Goal: Task Accomplishment & Management: Use online tool/utility

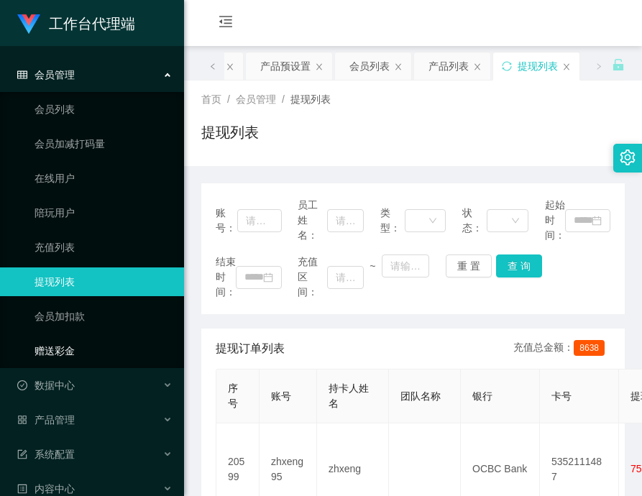
scroll to position [72, 0]
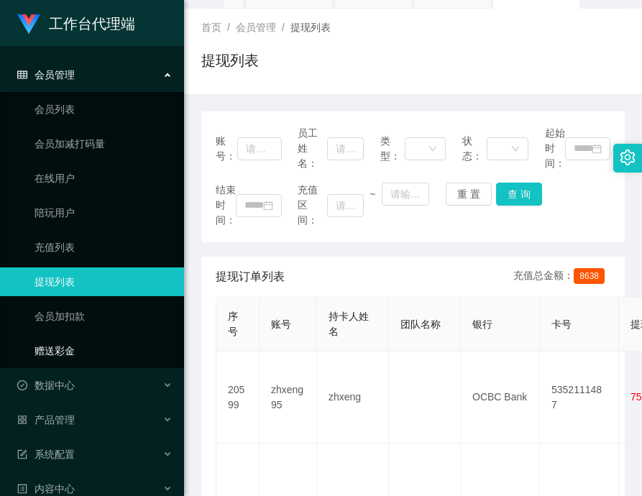
click at [82, 350] on link "赠送彩金" at bounding box center [104, 351] width 138 height 29
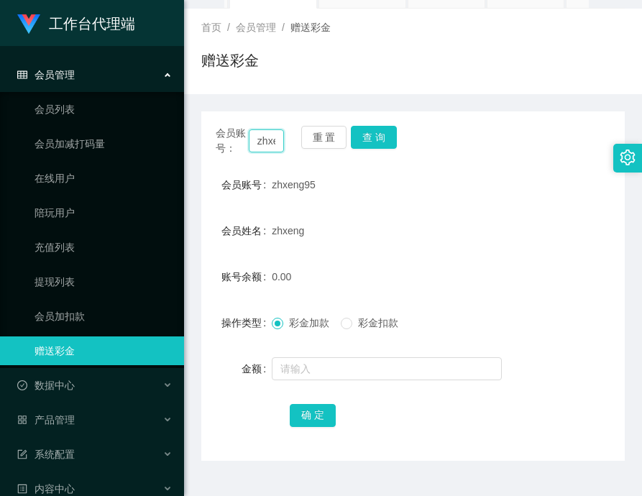
click at [275, 137] on input "zhxeng95" at bounding box center [266, 141] width 35 height 23
paste input "91009086"
type input "91009086"
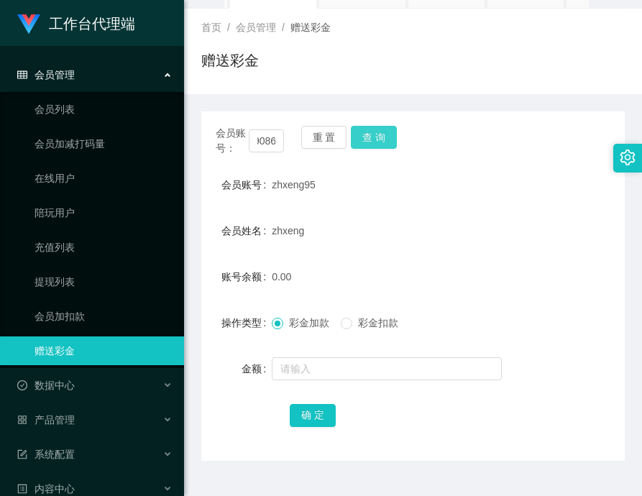
scroll to position [0, 0]
click at [373, 143] on button "查 询" at bounding box center [374, 137] width 46 height 23
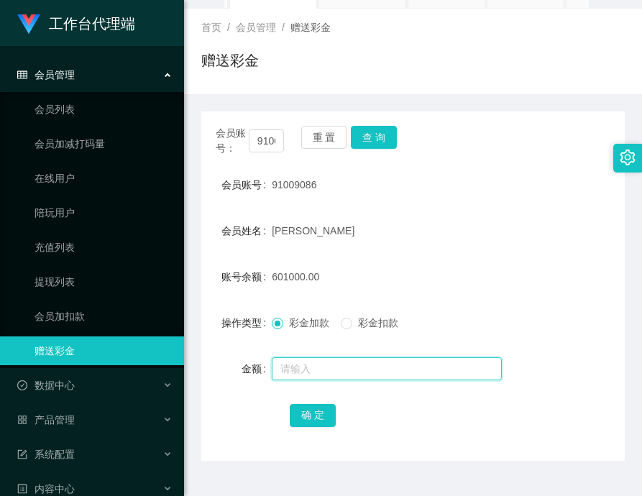
click at [348, 371] on input "text" at bounding box center [387, 369] width 230 height 23
paste input "68888"
type input "68888"
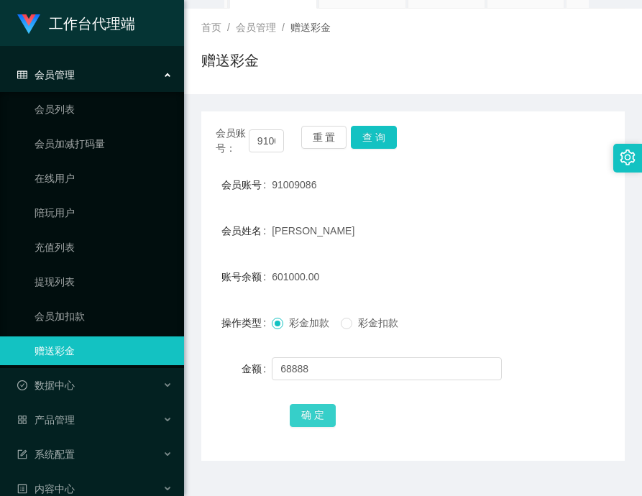
click at [324, 409] on button "确 定" at bounding box center [313, 415] width 46 height 23
click at [275, 134] on input "91009086" at bounding box center [266, 141] width 35 height 23
click at [274, 134] on input "91009086" at bounding box center [266, 141] width 35 height 23
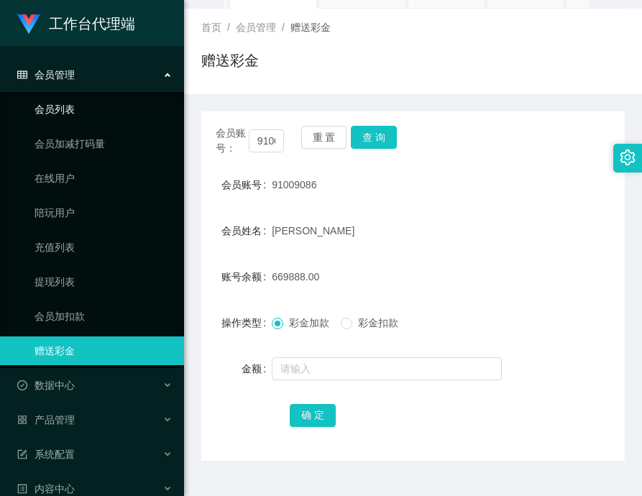
click at [45, 106] on link "会员列表" at bounding box center [104, 109] width 138 height 29
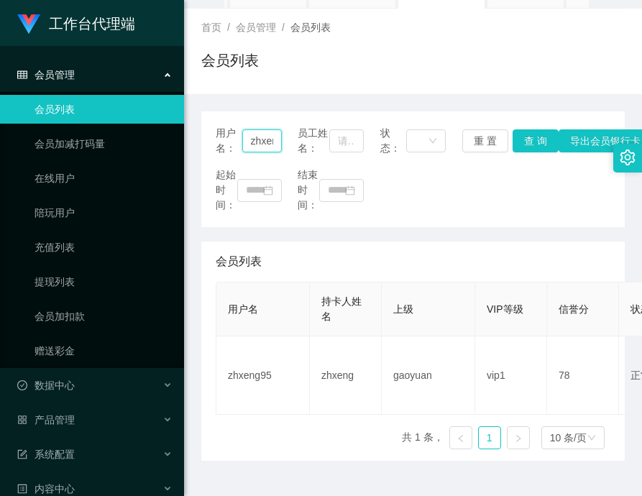
click at [261, 141] on input "zhxeng95" at bounding box center [262, 141] width 40 height 23
paste input "91009086"
type input "91009086"
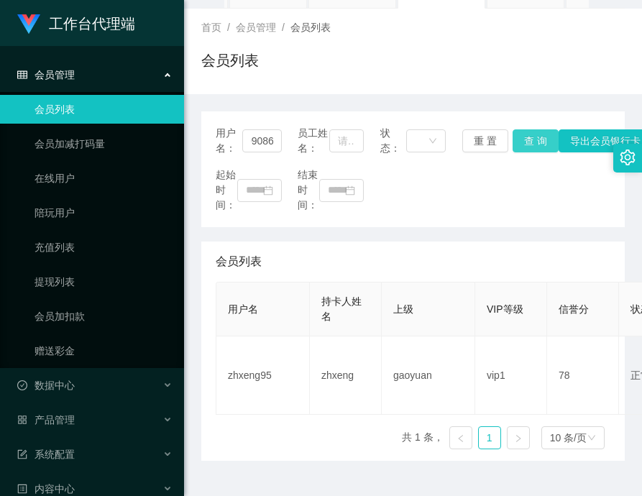
click at [515, 140] on button "查 询" at bounding box center [536, 141] width 46 height 23
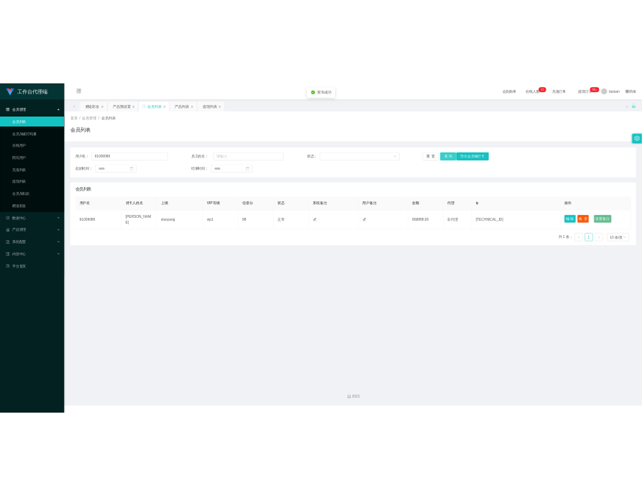
scroll to position [0, 0]
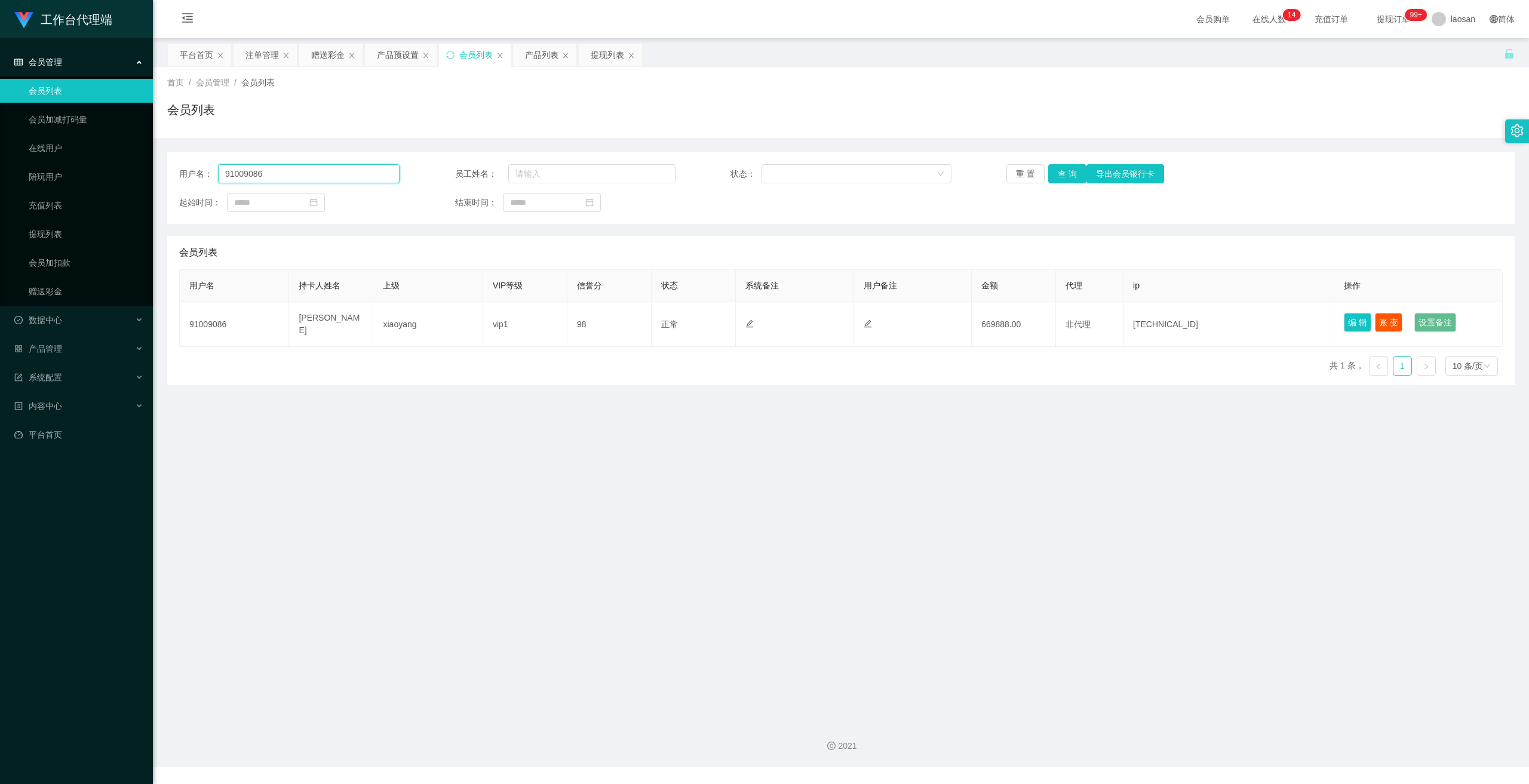
click at [306, 173] on input "91009086" at bounding box center [309, 173] width 182 height 19
click at [305, 172] on input "91009086" at bounding box center [309, 173] width 182 height 19
click at [72, 222] on link "提现列表" at bounding box center [86, 234] width 115 height 24
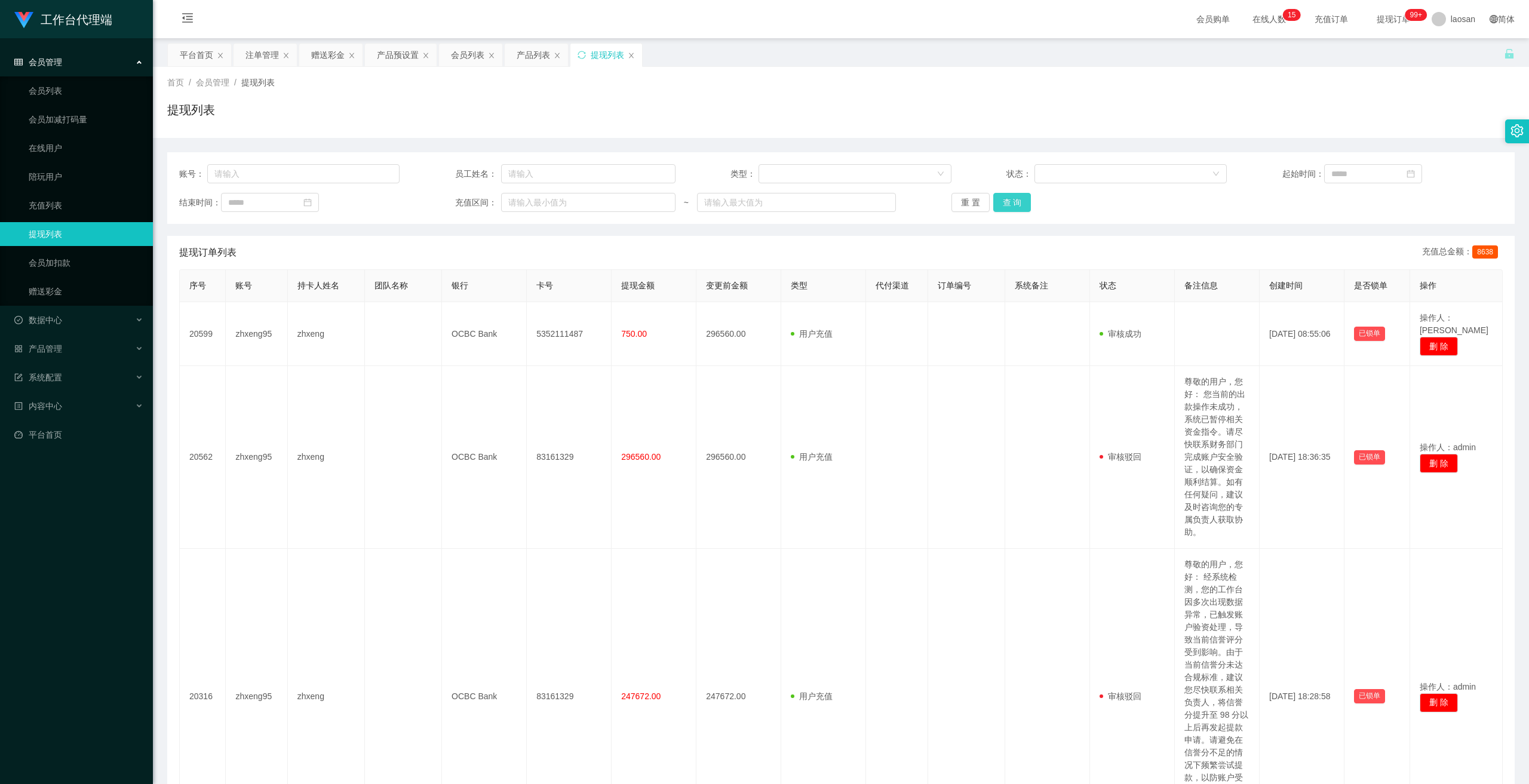
click at [533, 212] on div "账号： 员工姓名： 类型： 状态： 起始时间： 结束时间： 充值区间： ~ 重 置 查 询" at bounding box center [840, 187] width 1347 height 71
click at [533, 207] on button "查 询" at bounding box center [1012, 202] width 38 height 19
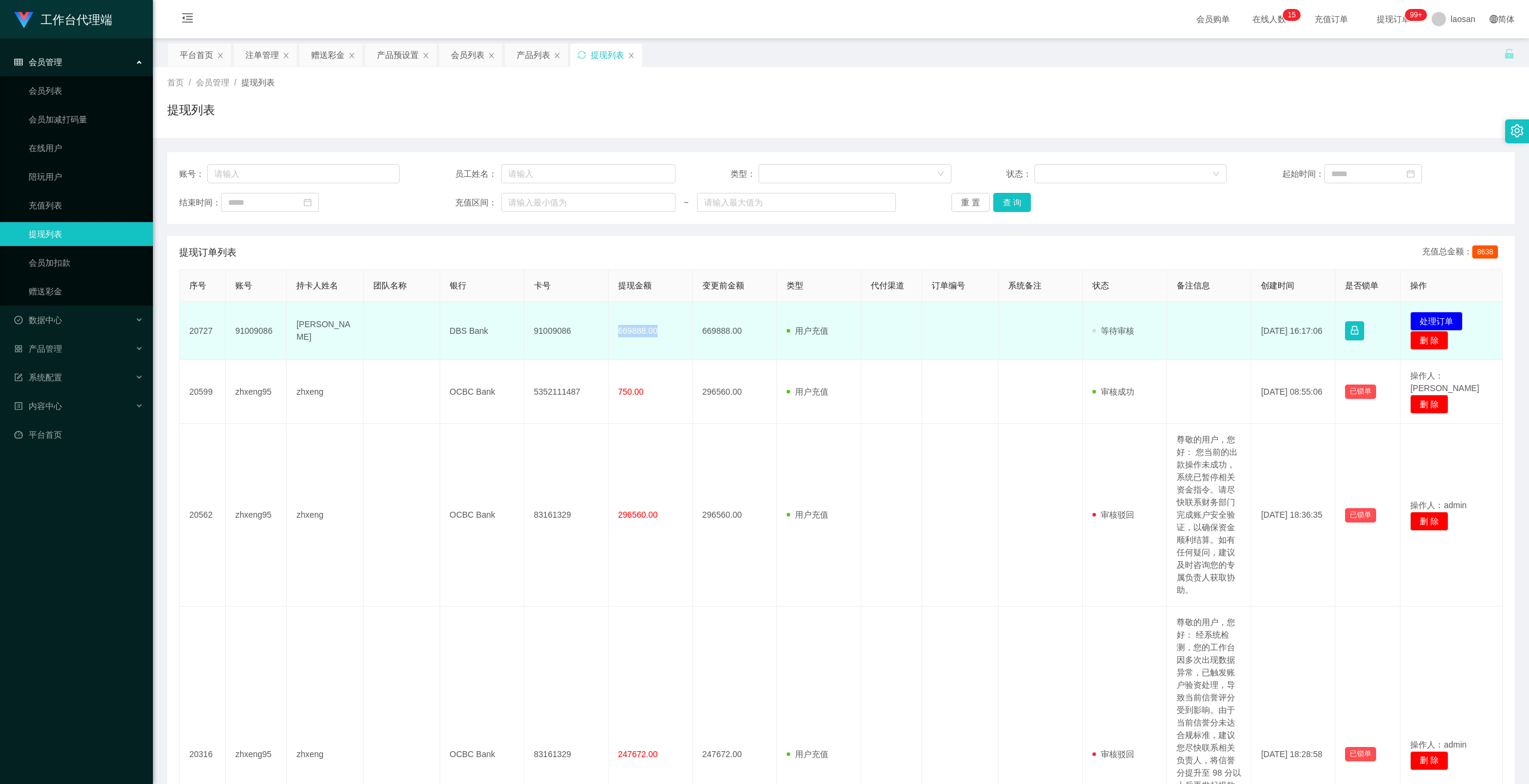
drag, startPoint x: 658, startPoint y: 333, endPoint x: 614, endPoint y: 330, distance: 44.1
click at [533, 330] on td "669888.00" at bounding box center [650, 331] width 84 height 58
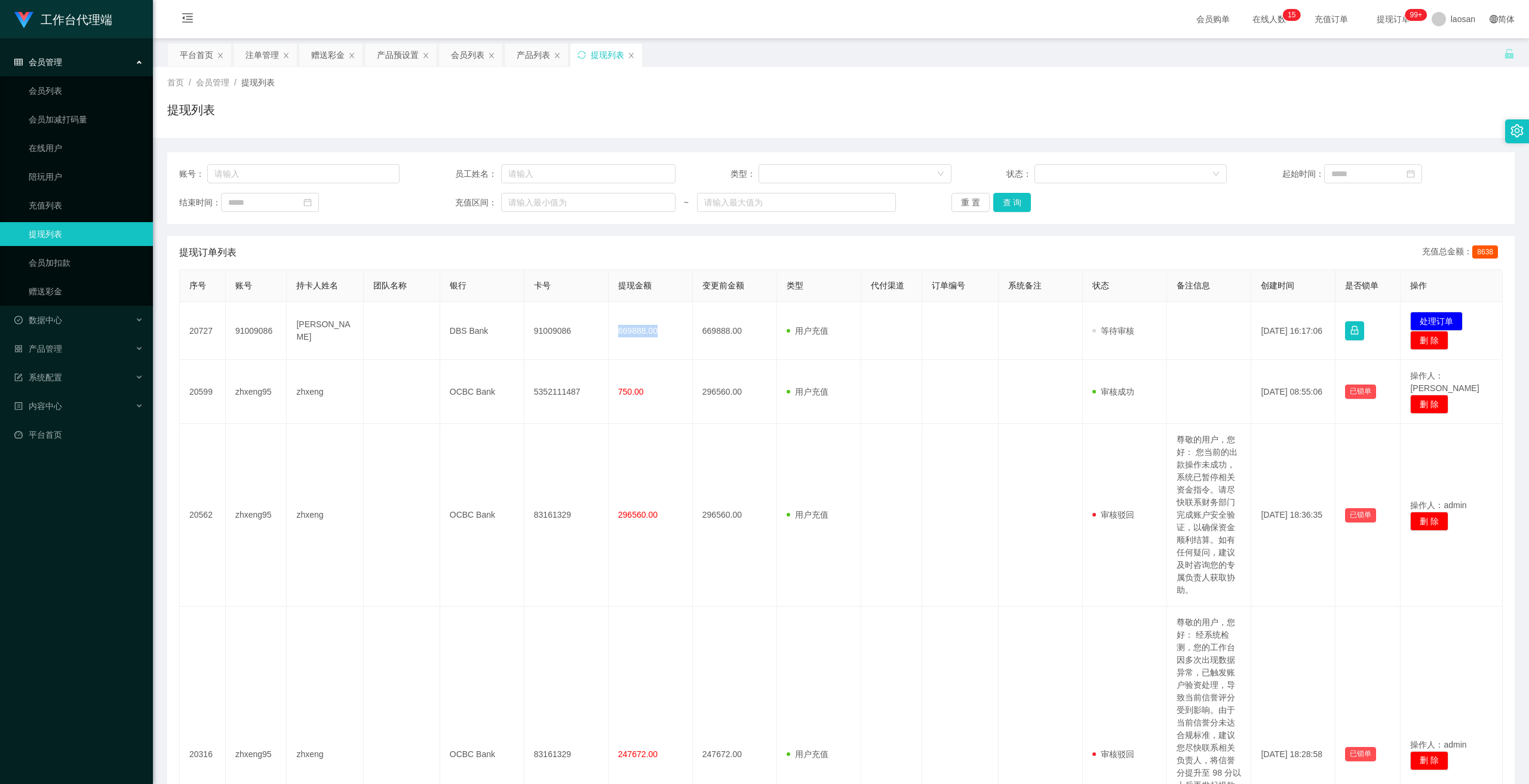
copy span "669888.00"
